Goal: Transaction & Acquisition: Purchase product/service

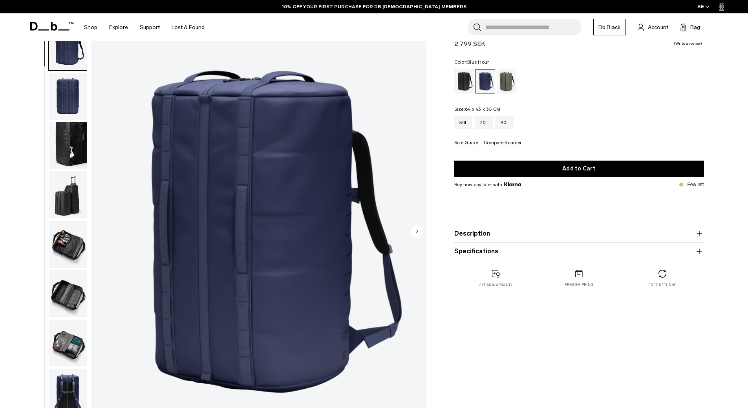
scroll to position [39, 0]
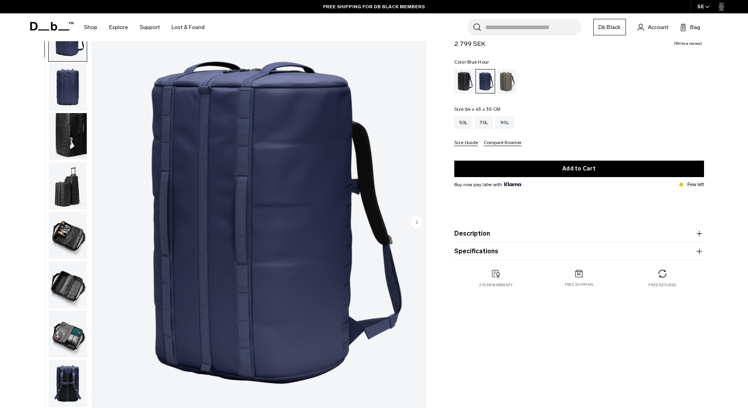
click at [416, 223] on icon "Next slide" at bounding box center [417, 222] width 2 height 4
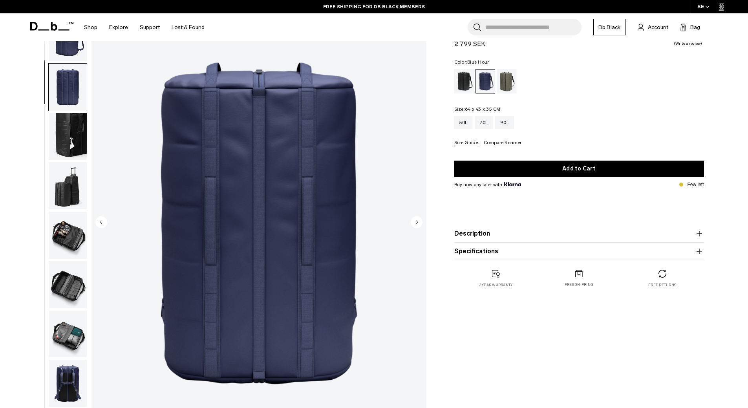
scroll to position [25, 0]
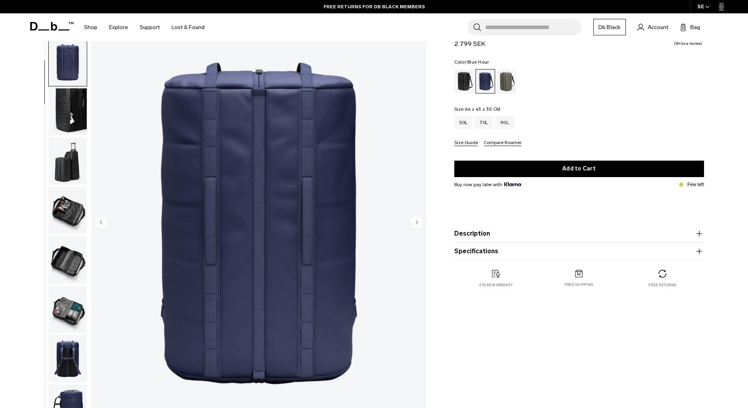
click at [419, 221] on circle "Next slide" at bounding box center [417, 222] width 12 height 12
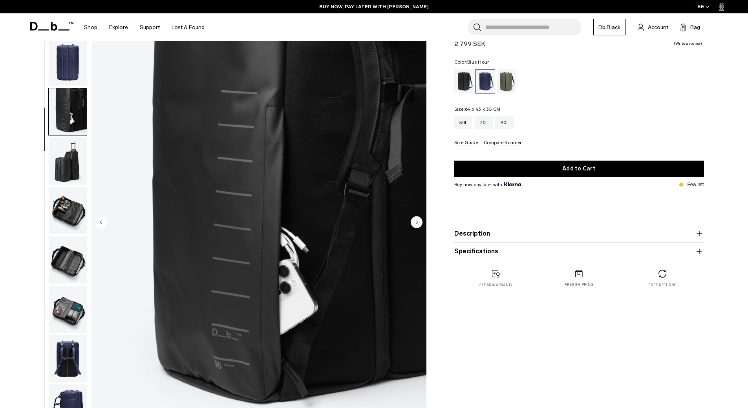
click at [418, 222] on icon "Next slide" at bounding box center [417, 222] width 2 height 4
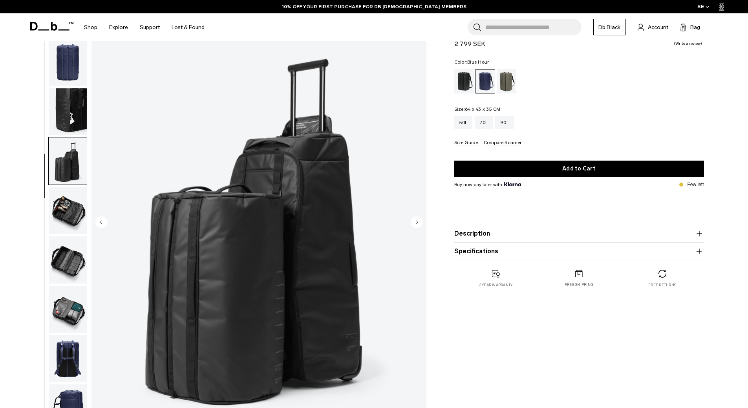
click at [418, 222] on icon "Next slide" at bounding box center [417, 222] width 2 height 4
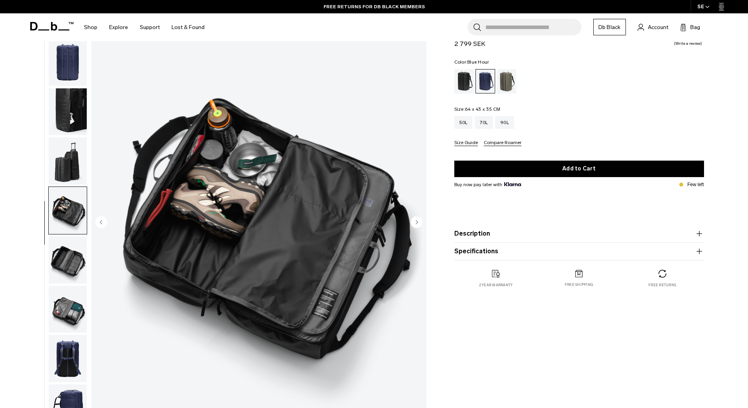
click at [418, 222] on icon "Next slide" at bounding box center [417, 222] width 2 height 4
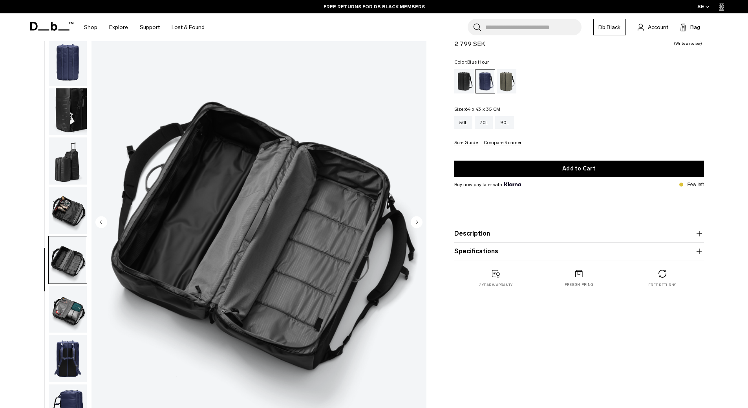
click at [418, 222] on icon "Next slide" at bounding box center [417, 222] width 2 height 4
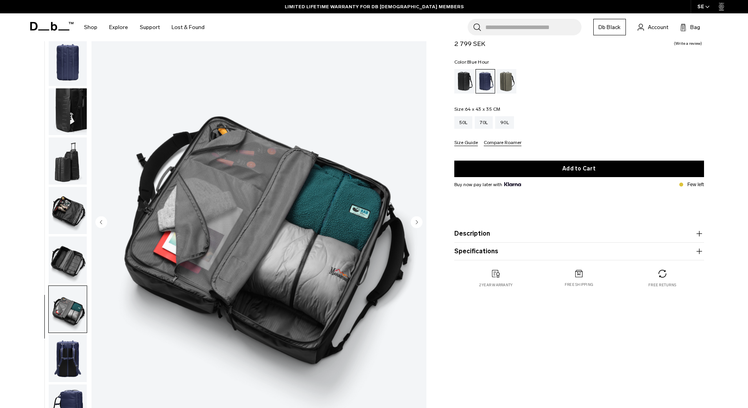
click at [418, 222] on icon "Next slide" at bounding box center [417, 222] width 2 height 4
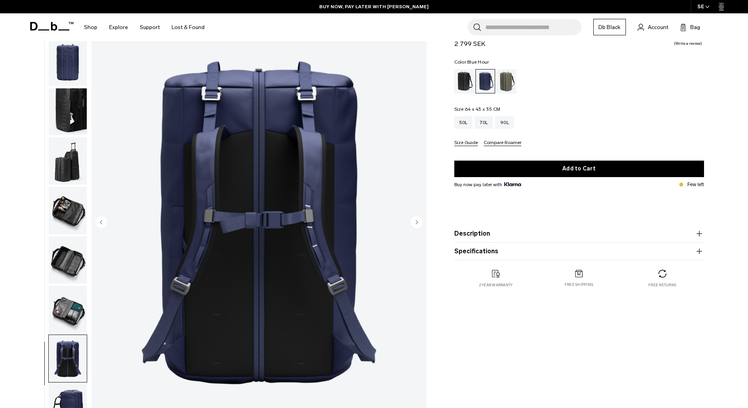
click at [418, 222] on icon "Next slide" at bounding box center [417, 222] width 2 height 4
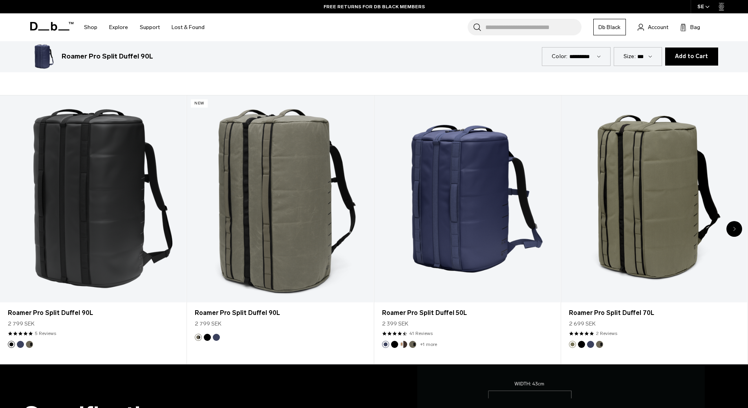
scroll to position [432, 0]
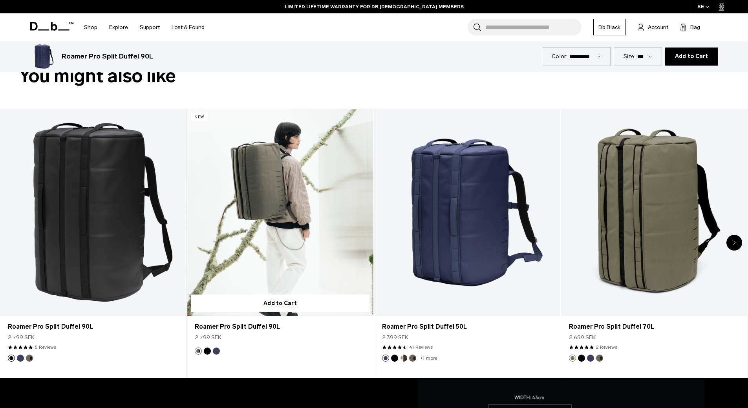
click at [277, 204] on link "Roamer Pro Split Duffel 90L" at bounding box center [280, 212] width 186 height 207
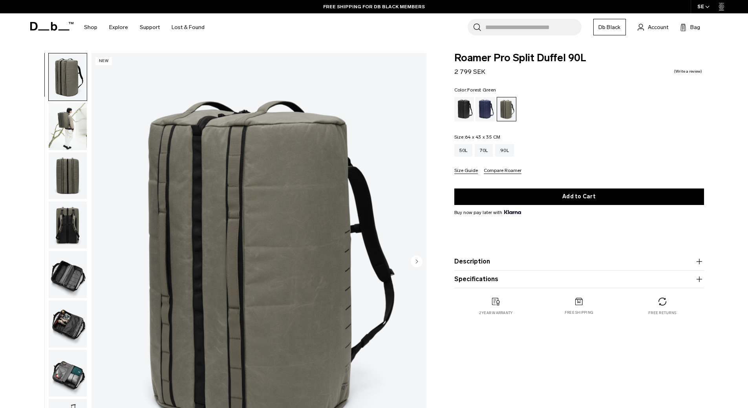
click at [70, 182] on img "button" at bounding box center [68, 175] width 38 height 47
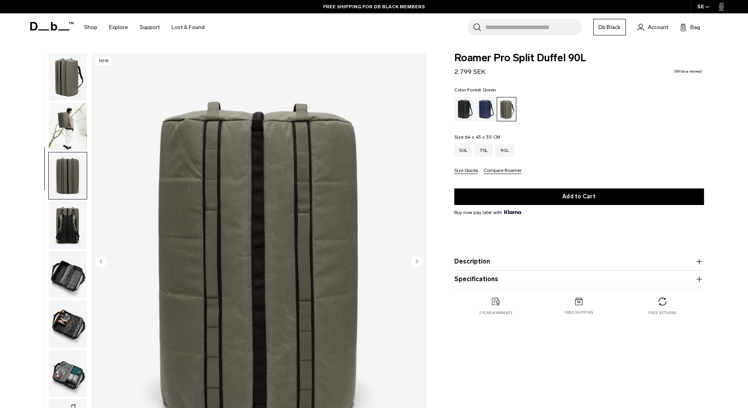
scroll to position [25, 0]
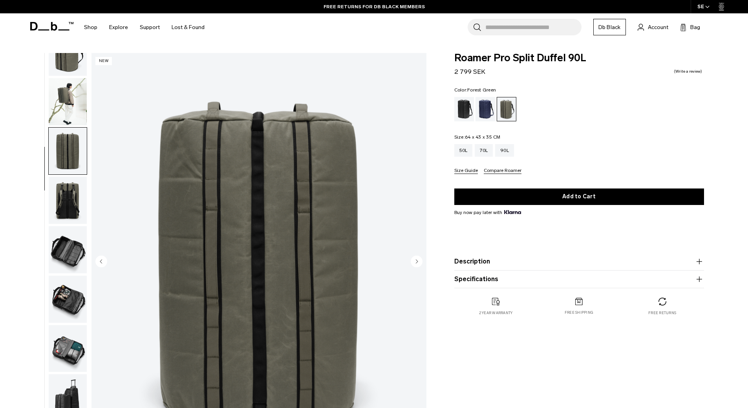
click at [68, 199] on img "button" at bounding box center [68, 200] width 38 height 47
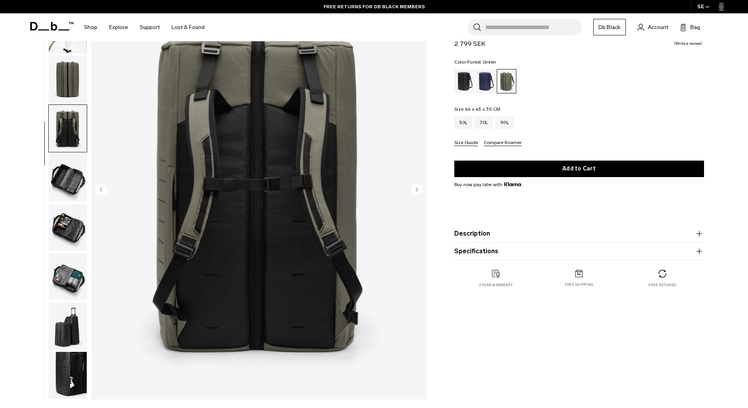
scroll to position [79, 0]
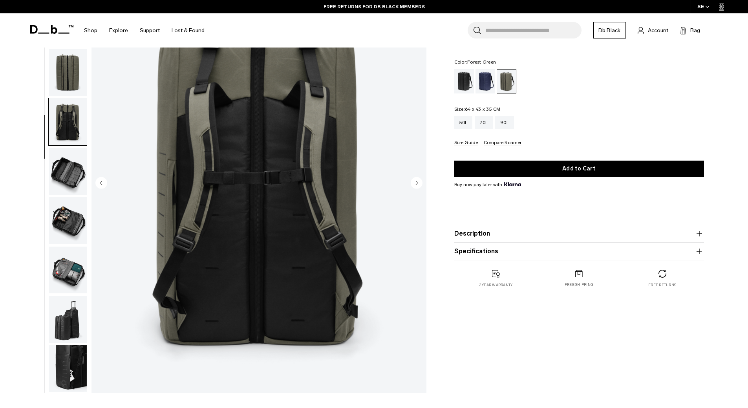
click at [71, 177] on img "button" at bounding box center [68, 171] width 38 height 47
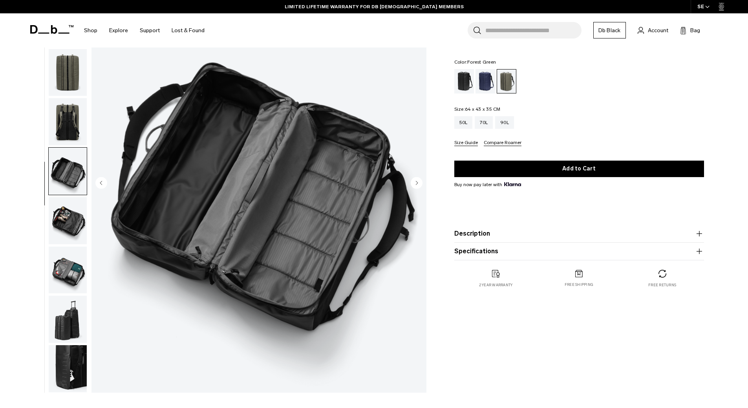
click at [72, 222] on img "button" at bounding box center [68, 220] width 38 height 47
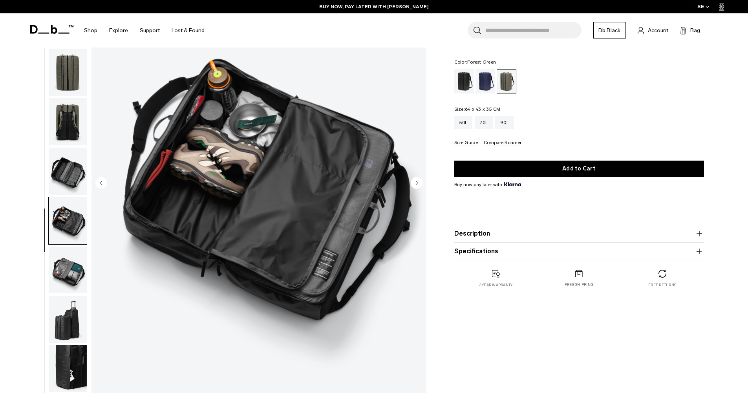
click at [68, 276] on img "button" at bounding box center [68, 270] width 38 height 47
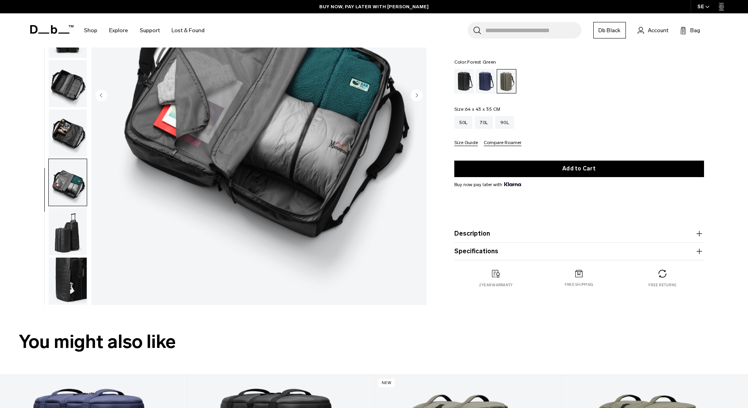
scroll to position [196, 0]
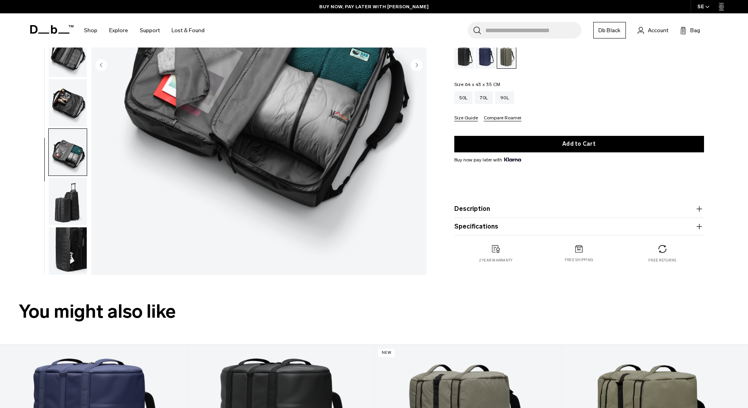
click at [73, 204] on img "button" at bounding box center [68, 201] width 38 height 47
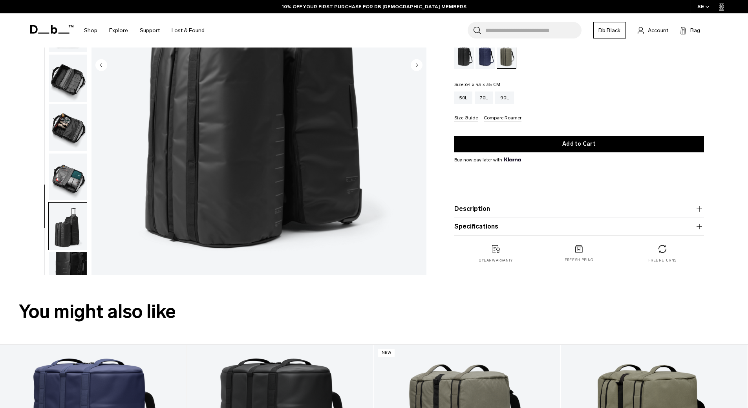
scroll to position [236, 0]
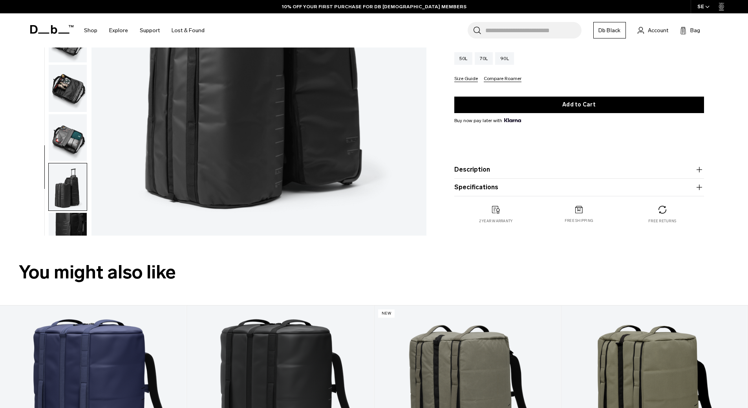
click at [74, 224] on img "button" at bounding box center [68, 236] width 38 height 47
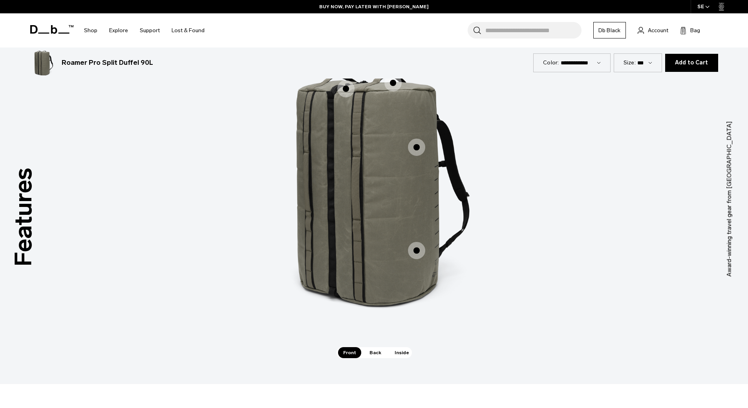
scroll to position [1100, 0]
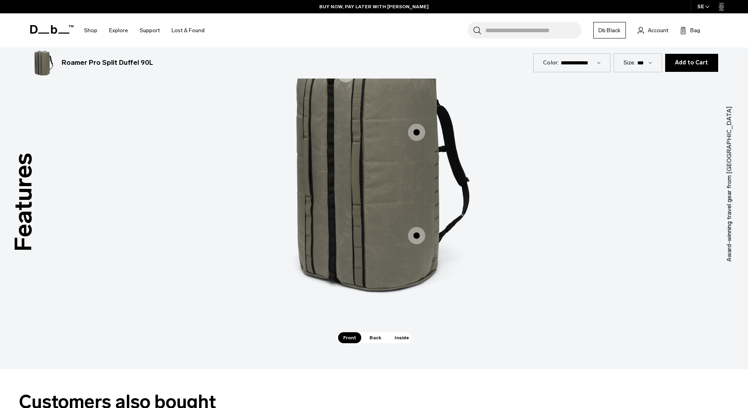
click at [370, 337] on span "Back" at bounding box center [376, 337] width 22 height 11
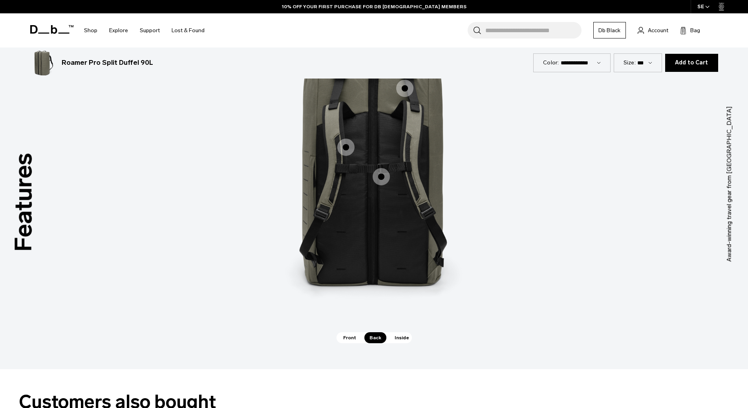
click at [396, 337] on span "Inside" at bounding box center [402, 337] width 25 height 11
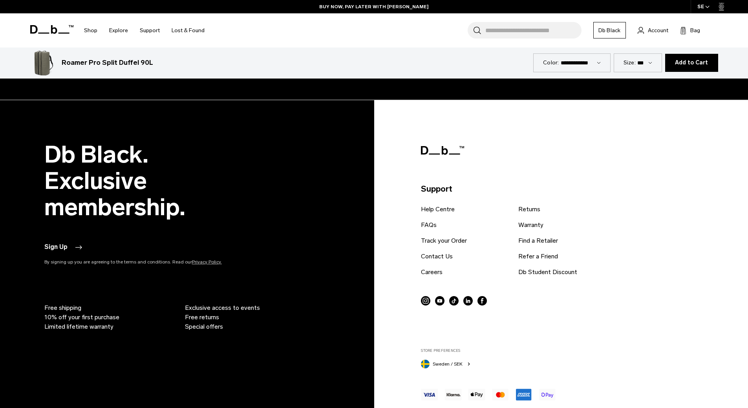
scroll to position [2386, 0]
